Goal: Navigation & Orientation: Find specific page/section

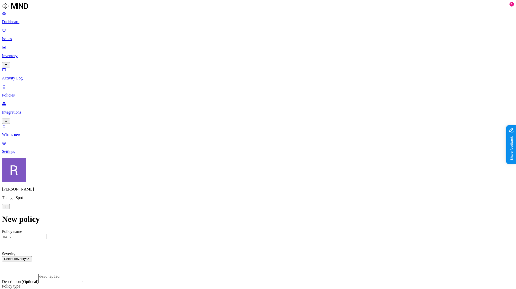
click at [49, 282] on html "Dashboard Issues Inventory Activity Log Policies Integrations What's new 1 Sett…" at bounding box center [258, 248] width 516 height 496
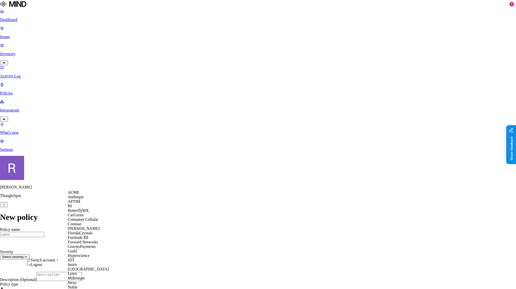
scroll to position [200, 0]
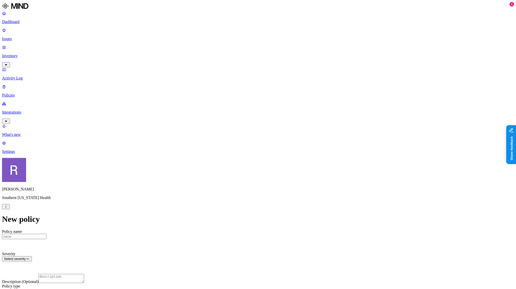
click at [25, 110] on p "Integrations" at bounding box center [258, 112] width 512 height 5
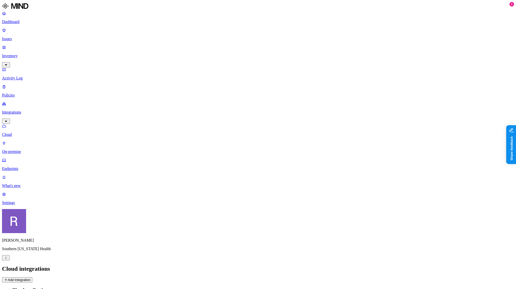
click at [29, 167] on p "Endpoints" at bounding box center [258, 169] width 512 height 5
